Goal: Task Accomplishment & Management: Use online tool/utility

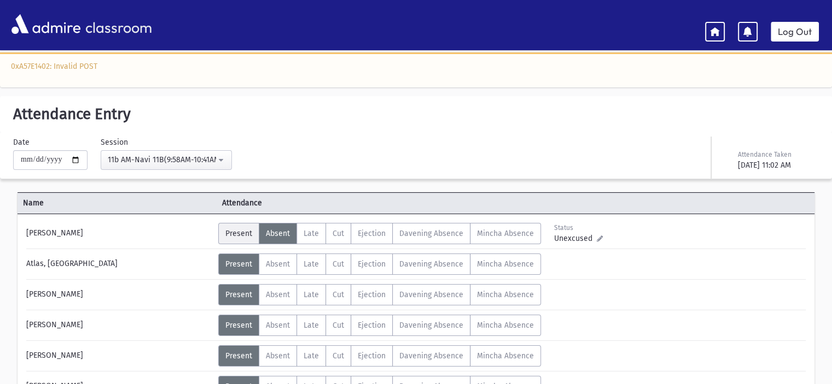
click at [229, 231] on span "Present" at bounding box center [238, 233] width 27 height 9
click at [780, 27] on link "Log Out" at bounding box center [794, 32] width 48 height 20
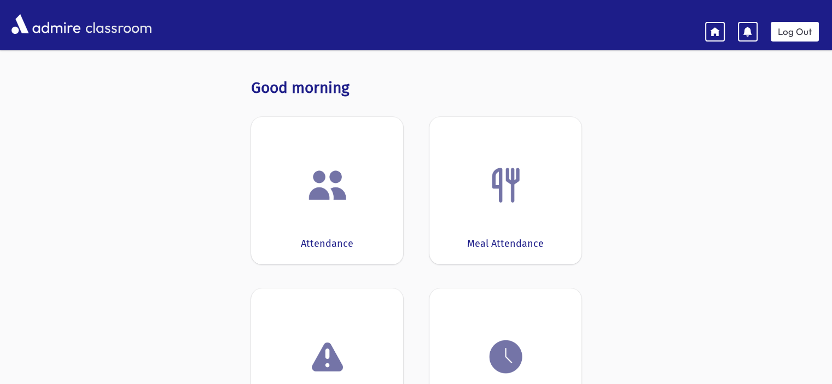
click at [388, 187] on div "Attendance" at bounding box center [327, 191] width 152 height 148
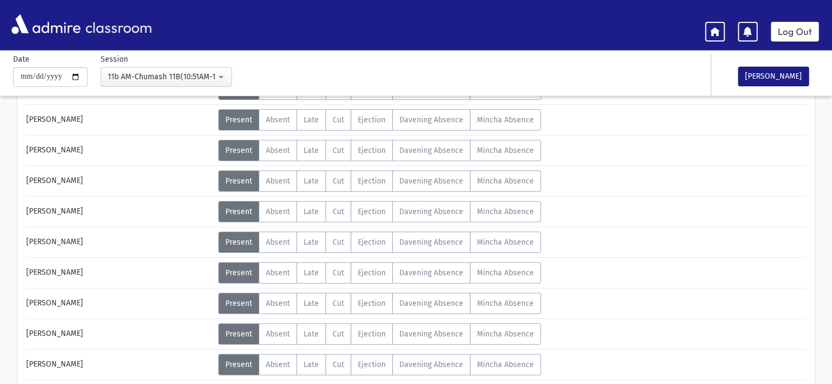
scroll to position [164, 0]
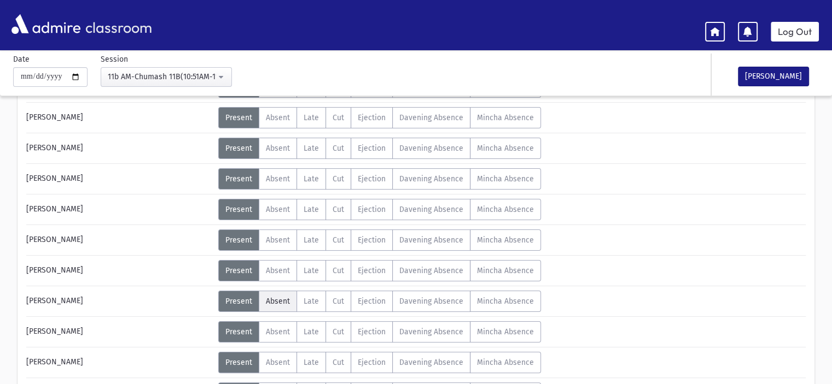
click at [267, 302] on span "Absent" at bounding box center [278, 301] width 24 height 9
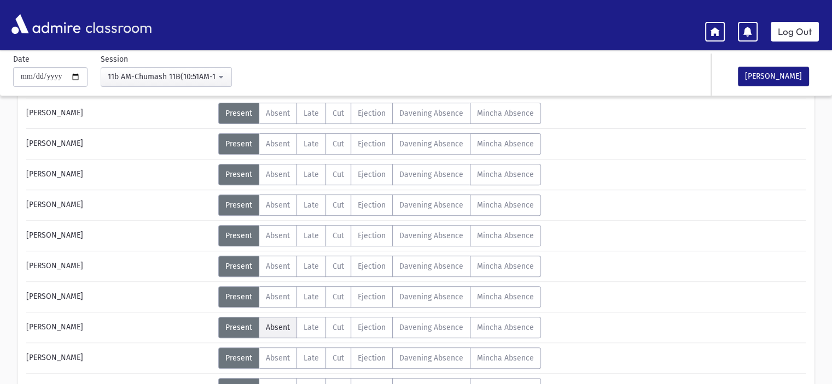
scroll to position [437, 0]
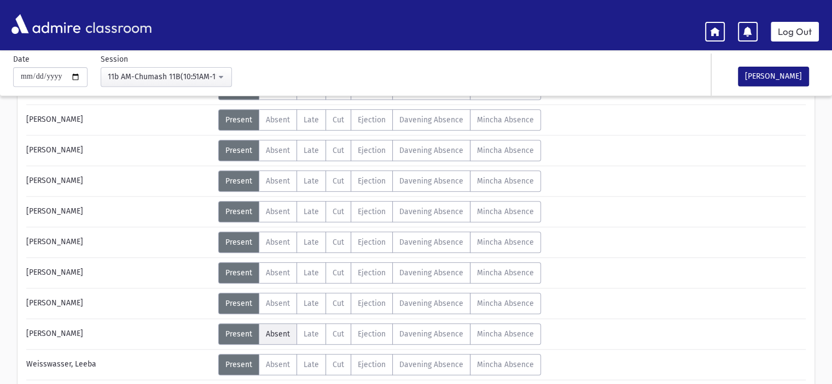
click at [272, 334] on span "Absent" at bounding box center [278, 334] width 24 height 9
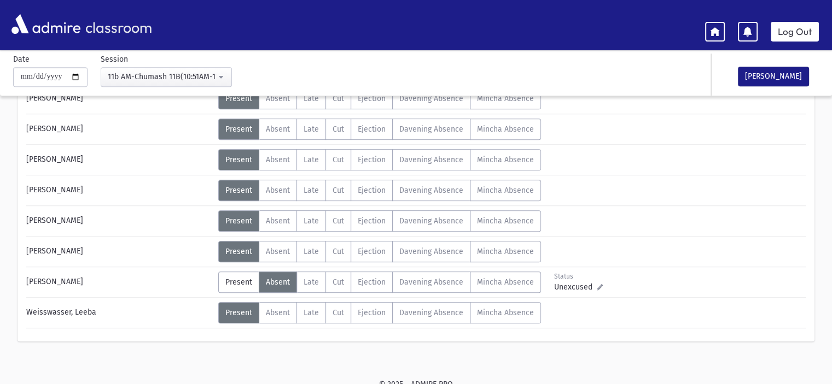
scroll to position [492, 0]
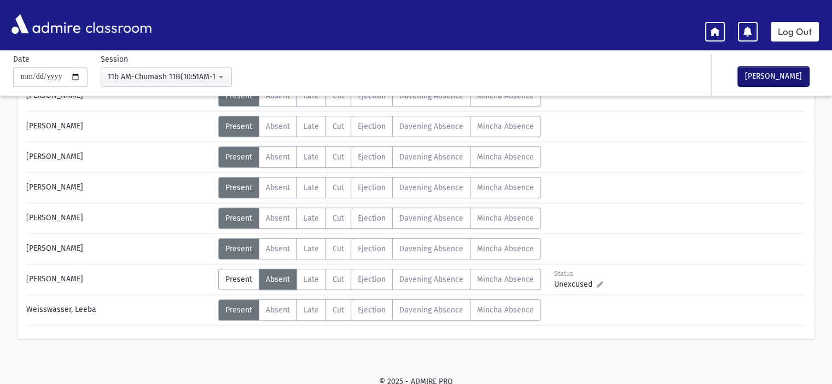
click at [761, 74] on button "[PERSON_NAME]" at bounding box center [773, 77] width 71 height 20
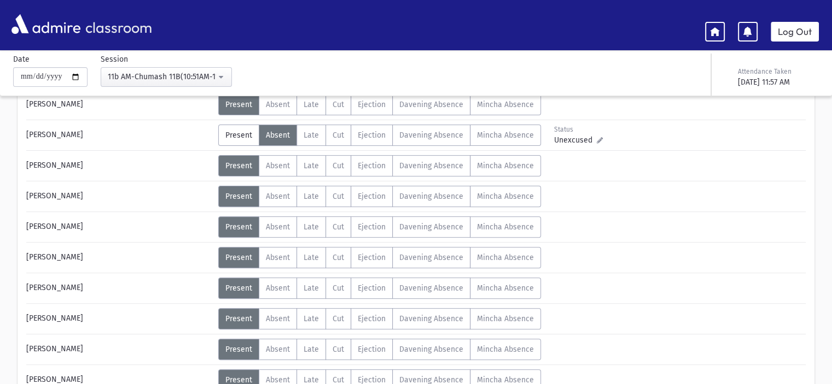
scroll to position [328, 0]
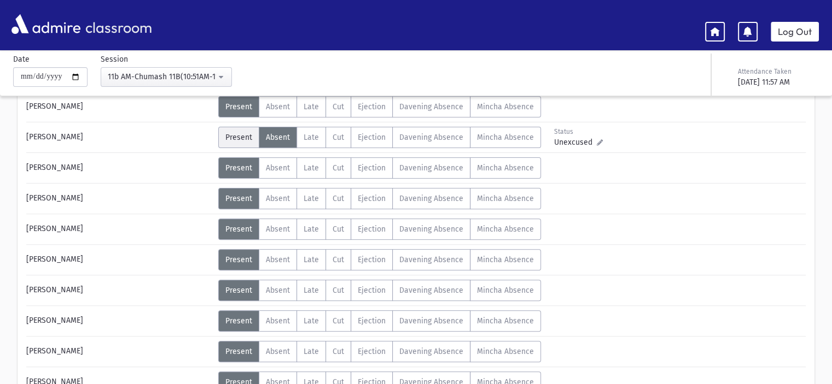
click at [248, 139] on span "Present" at bounding box center [238, 137] width 27 height 9
